Goal: Task Accomplishment & Management: Manage account settings

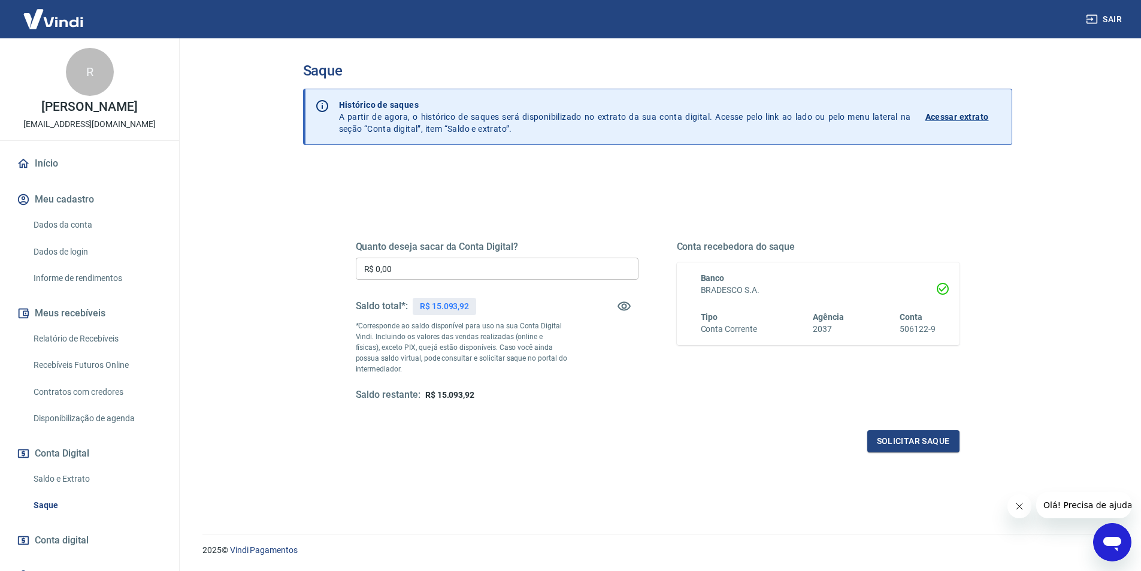
click at [465, 272] on input "R$ 0,00" at bounding box center [497, 269] width 283 height 22
type input "R$ 15.000,00"
click at [907, 449] on button "Solicitar saque" at bounding box center [913, 441] width 92 height 22
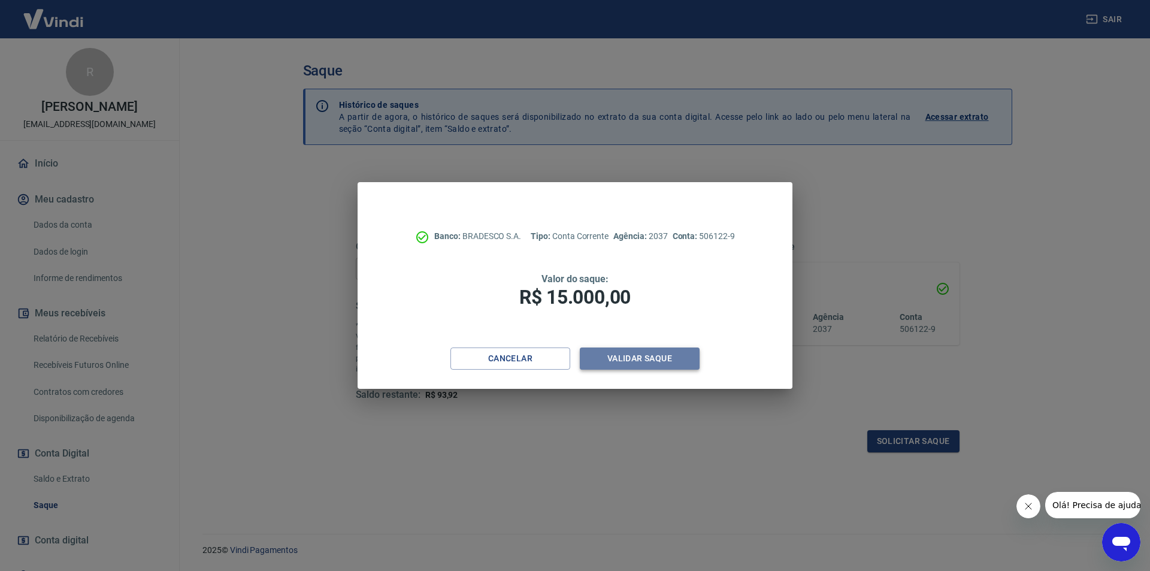
click at [664, 361] on button "Validar saque" at bounding box center [640, 358] width 120 height 22
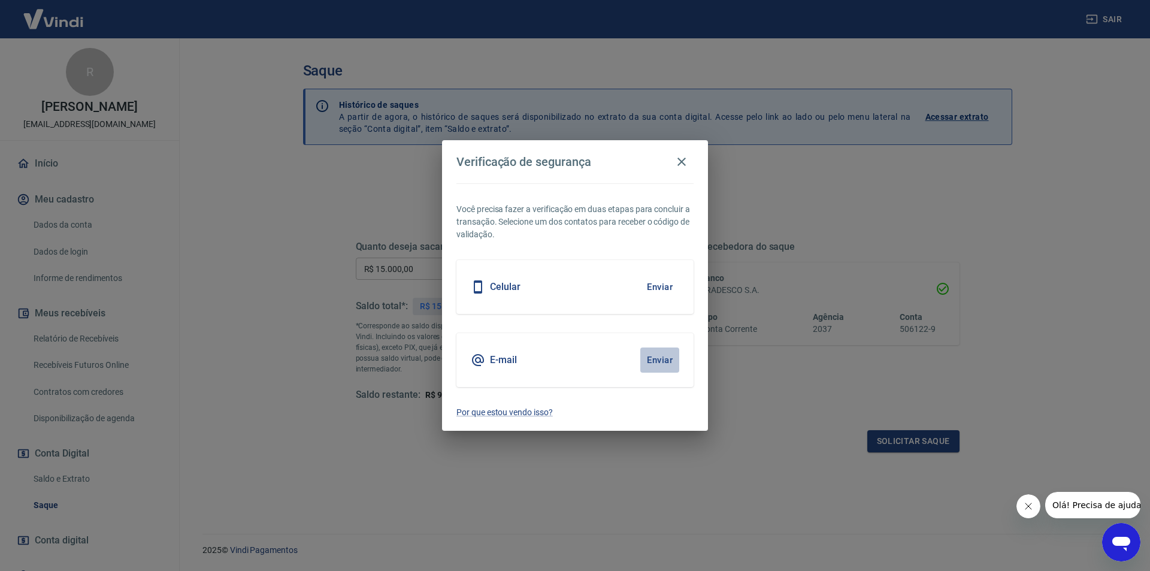
click at [654, 359] on button "Enviar" at bounding box center [659, 359] width 39 height 25
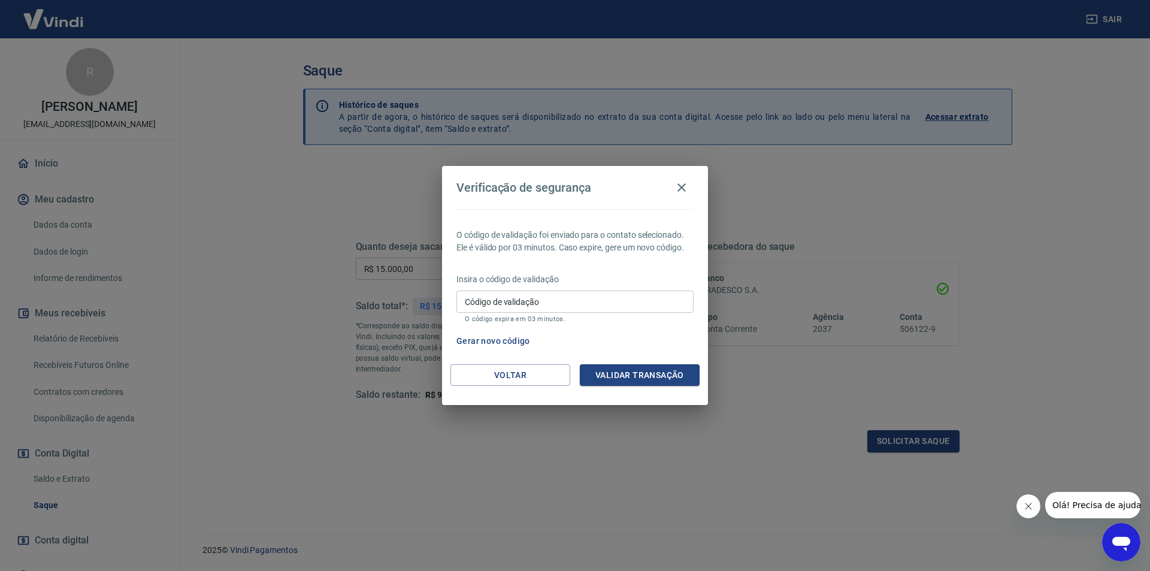
click at [638, 307] on input "Código de validação" at bounding box center [575, 302] width 237 height 22
type input "706614"
click at [637, 376] on button "Validar transação" at bounding box center [640, 375] width 120 height 22
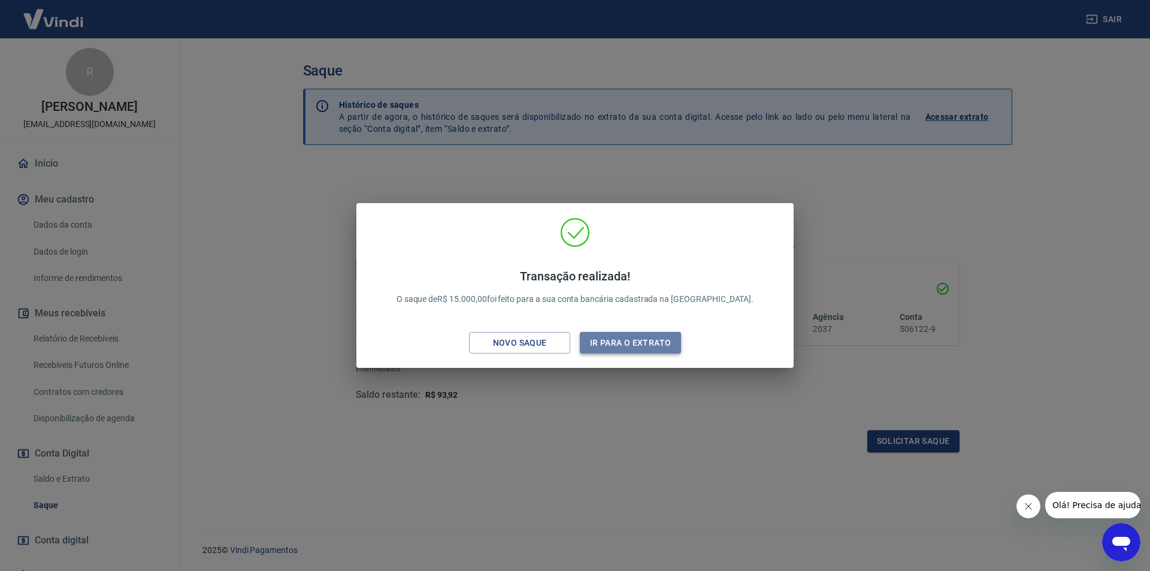
click at [616, 340] on button "Ir para o extrato" at bounding box center [630, 343] width 101 height 22
